Goal: Communication & Community: Share content

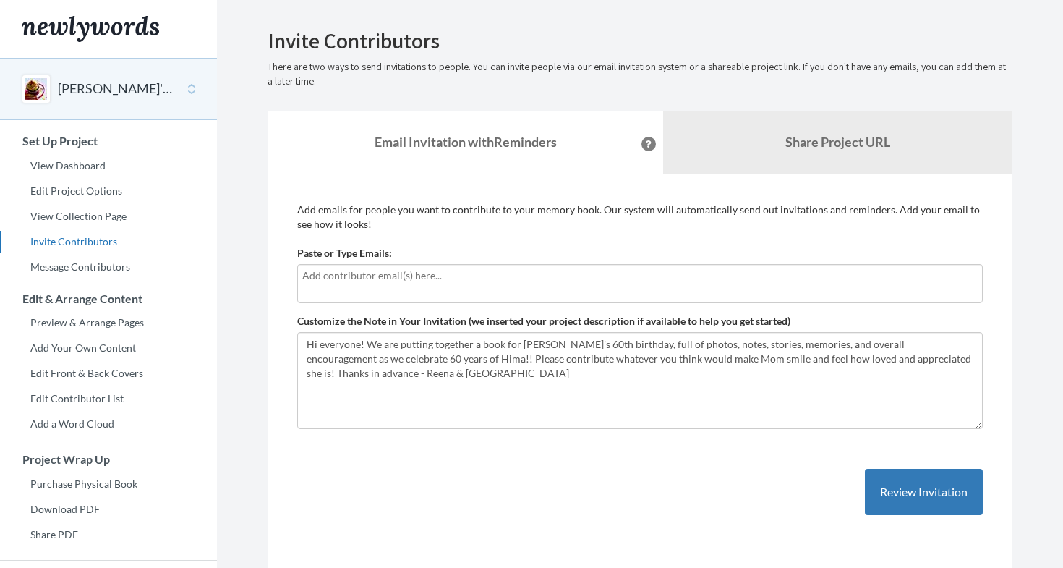
click at [495, 278] on input "text" at bounding box center [639, 276] width 675 height 16
click at [426, 468] on div "Add emails for people you want to contribute to your memory book. Our system wi…" at bounding box center [640, 373] width 686 height 342
click at [66, 162] on link "View Dashboard" at bounding box center [108, 166] width 217 height 22
click at [519, 271] on input "text" at bounding box center [639, 276] width 675 height 16
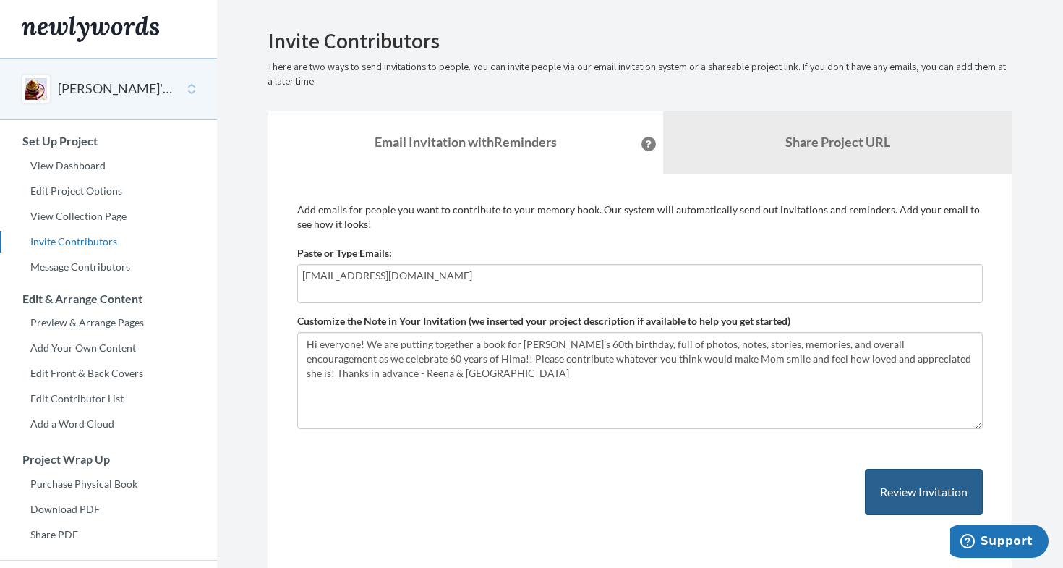
type input "[EMAIL_ADDRESS][DOMAIN_NAME]"
click at [902, 491] on button "Review Invitation" at bounding box center [924, 492] width 118 height 47
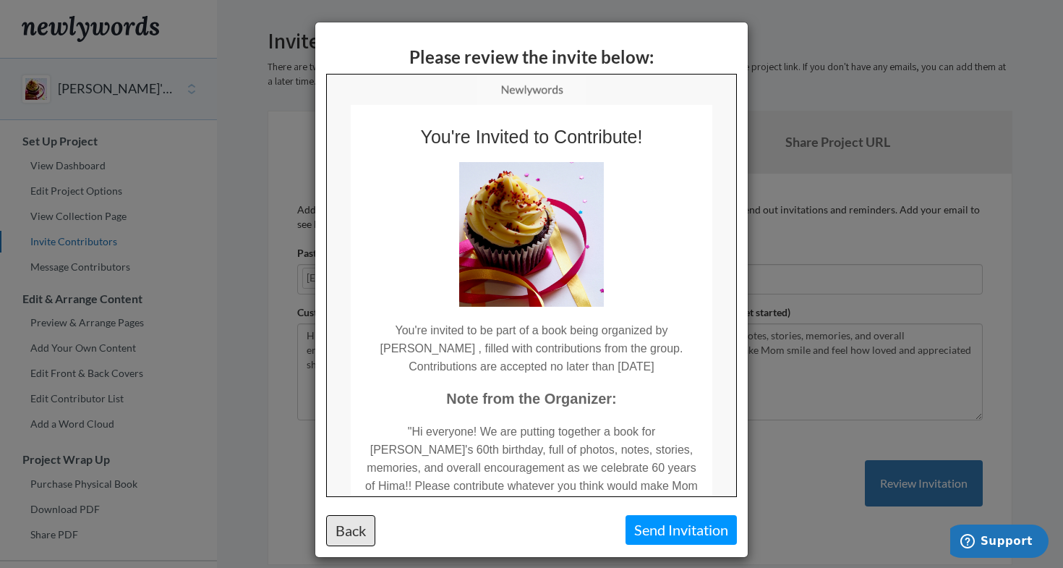
click at [362, 532] on button "Back" at bounding box center [350, 530] width 49 height 31
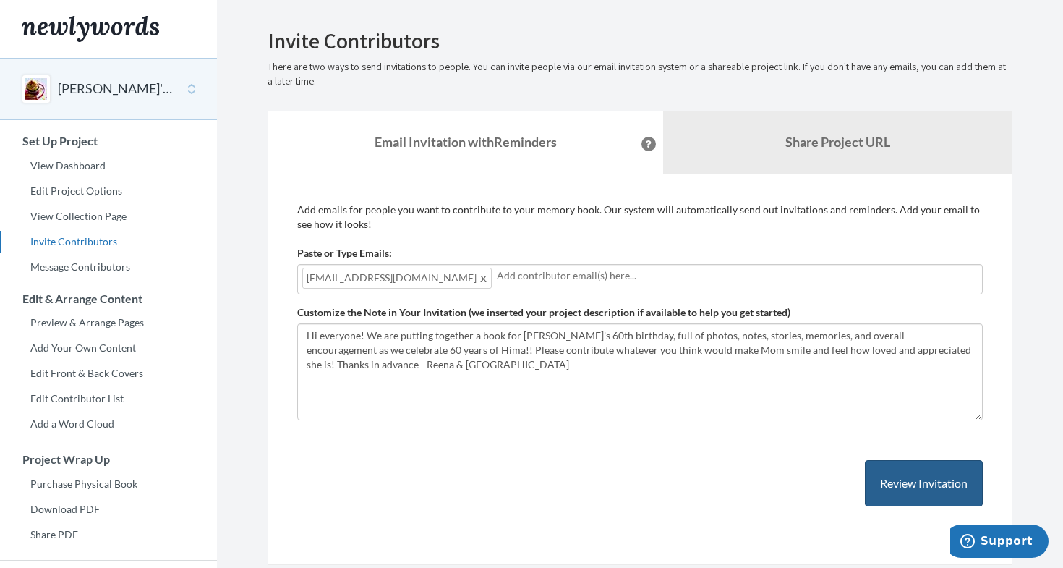
click at [889, 480] on button "Review Invitation" at bounding box center [924, 483] width 118 height 47
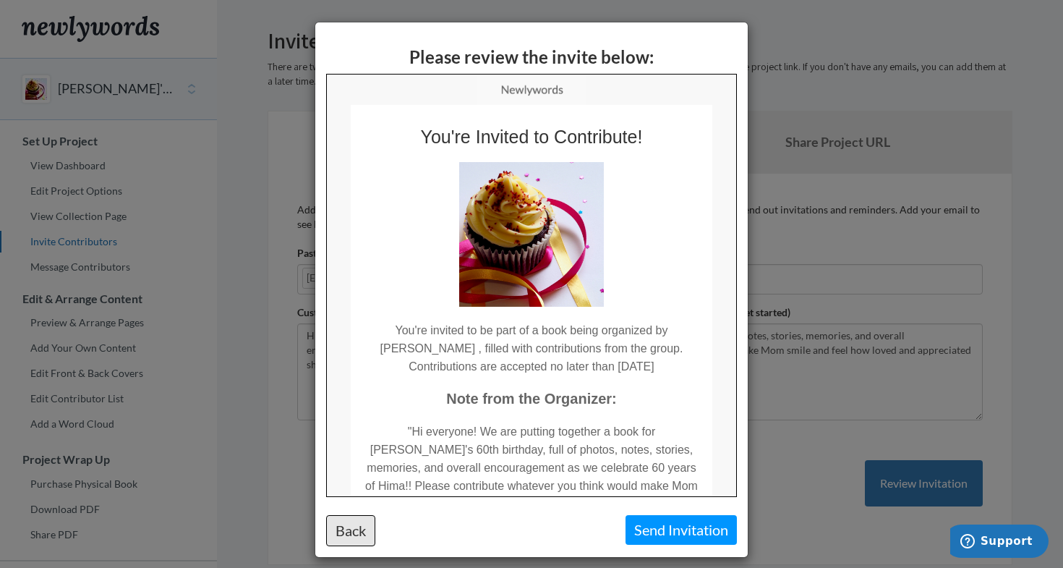
click at [351, 518] on button "Back" at bounding box center [350, 530] width 49 height 31
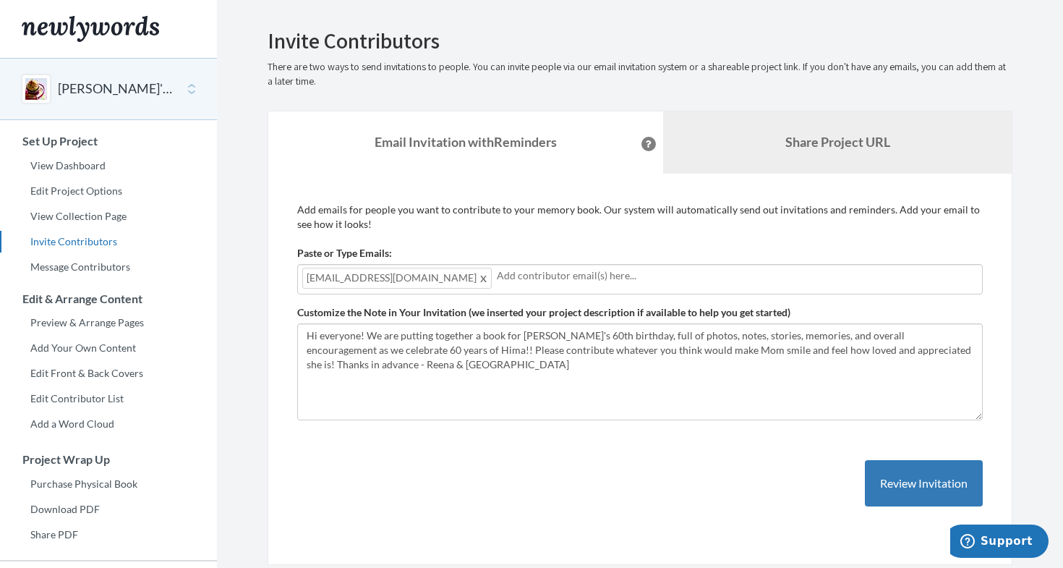
click at [792, 151] on link "Share Project URL" at bounding box center [837, 142] width 349 height 62
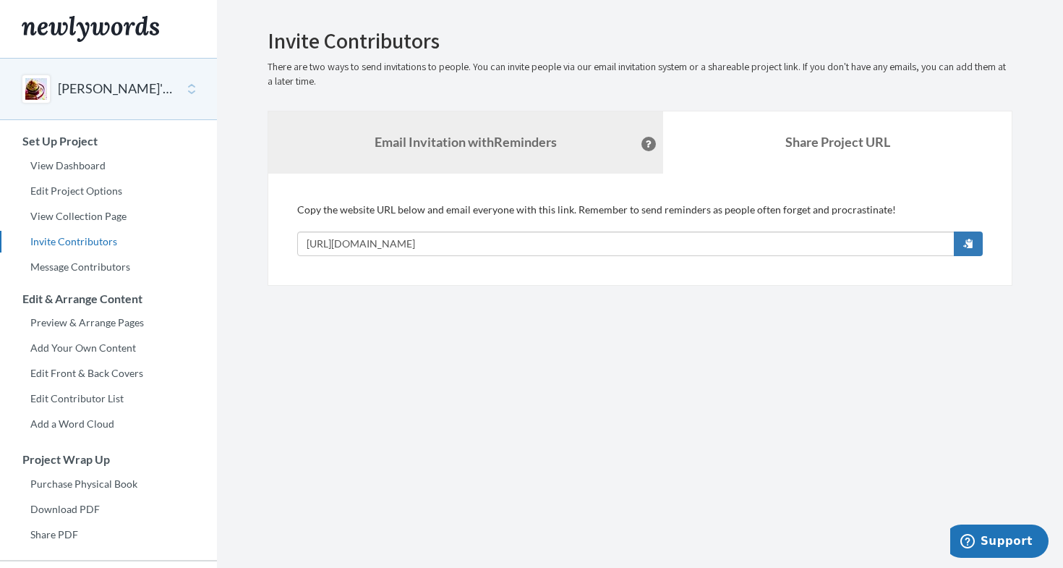
click at [485, 155] on link "Email Invitation with Reminders" at bounding box center [465, 142] width 395 height 62
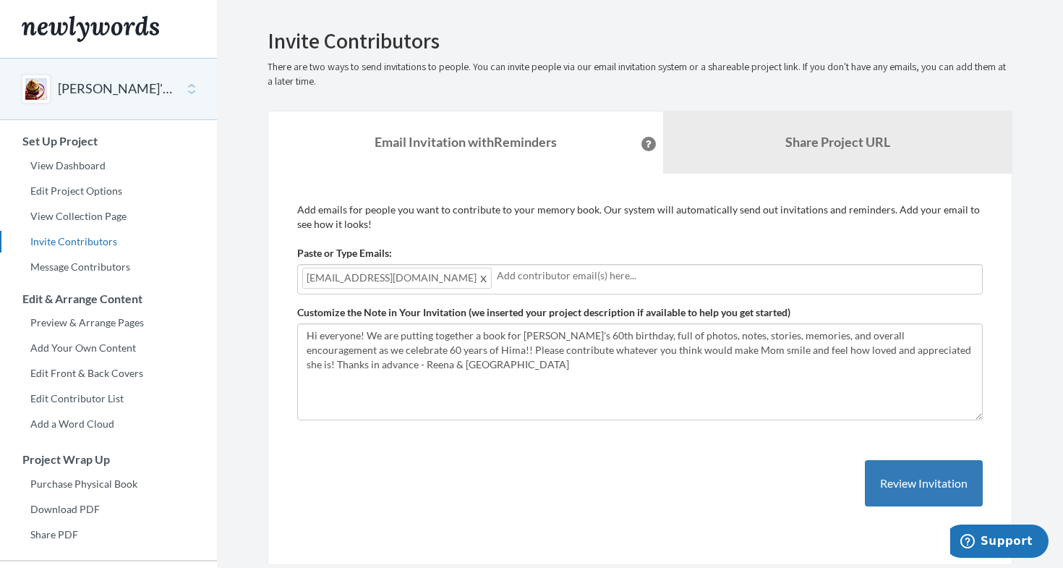
click at [545, 427] on div "Add emails for people you want to contribute to your memory book. Our system wi…" at bounding box center [640, 368] width 686 height 333
click at [479, 276] on span at bounding box center [484, 277] width 11 height 17
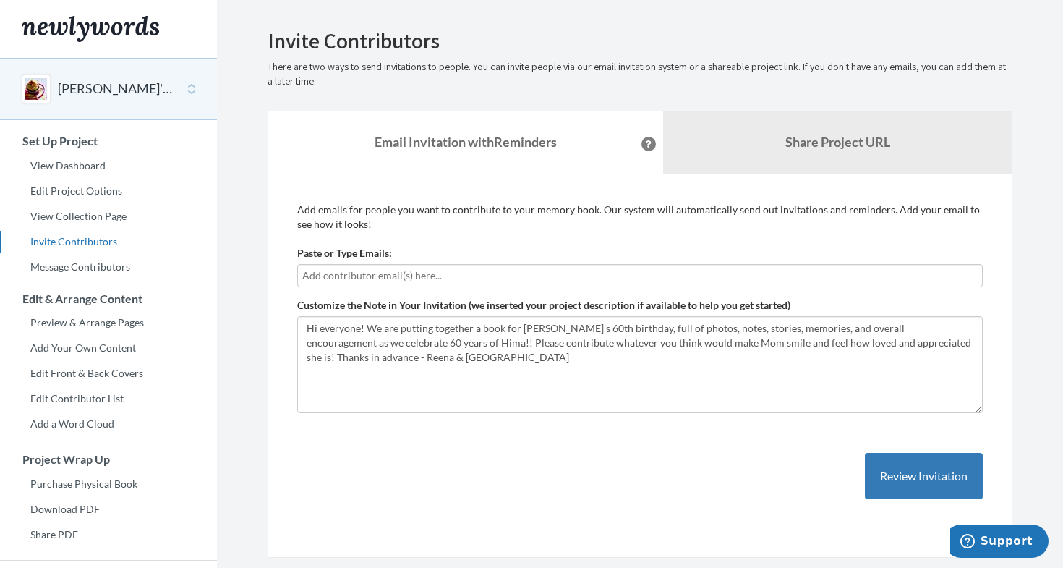
click at [453, 449] on div "Add emails for people you want to contribute to your memory book. Our system wi…" at bounding box center [640, 365] width 686 height 326
click at [70, 160] on link "View Dashboard" at bounding box center [108, 166] width 217 height 22
